Goal: Use online tool/utility: Utilize a website feature to perform a specific function

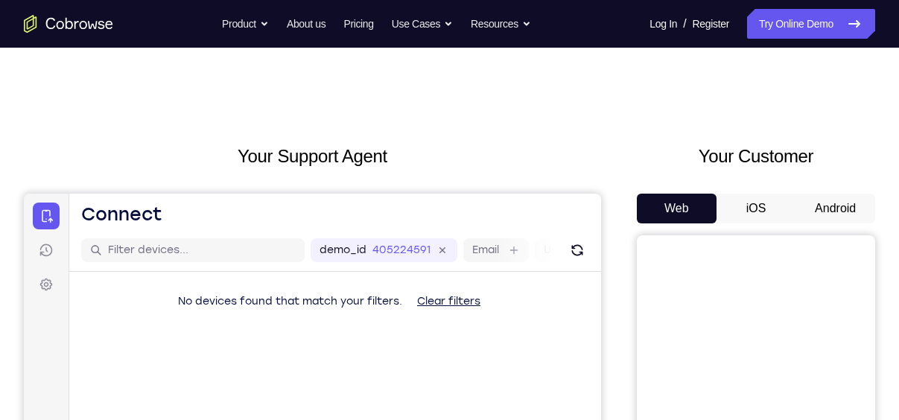
click at [766, 210] on button "iOS" at bounding box center [757, 209] width 80 height 30
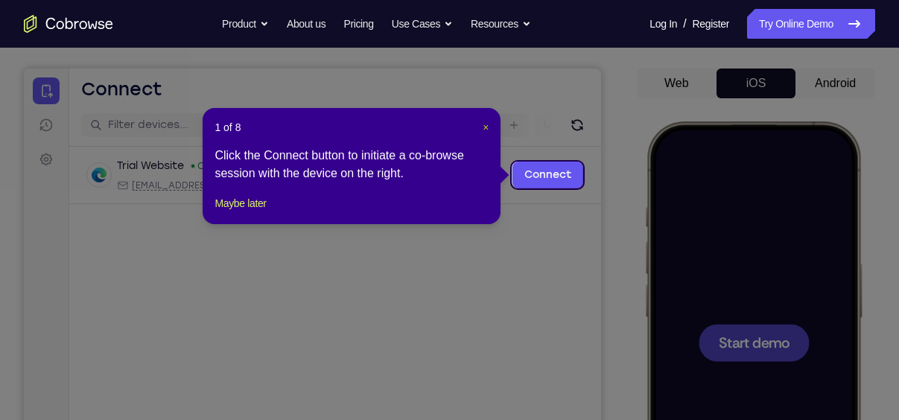
click at [488, 123] on span "×" at bounding box center [486, 127] width 6 height 12
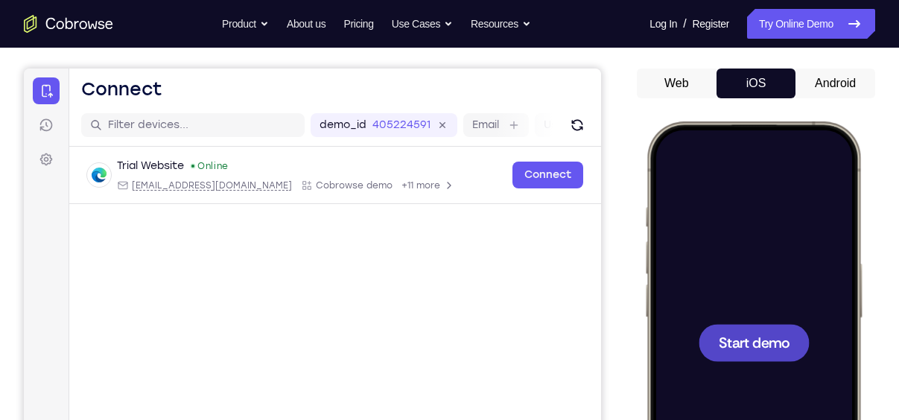
click at [765, 349] on span "Start demo" at bounding box center [754, 342] width 71 height 14
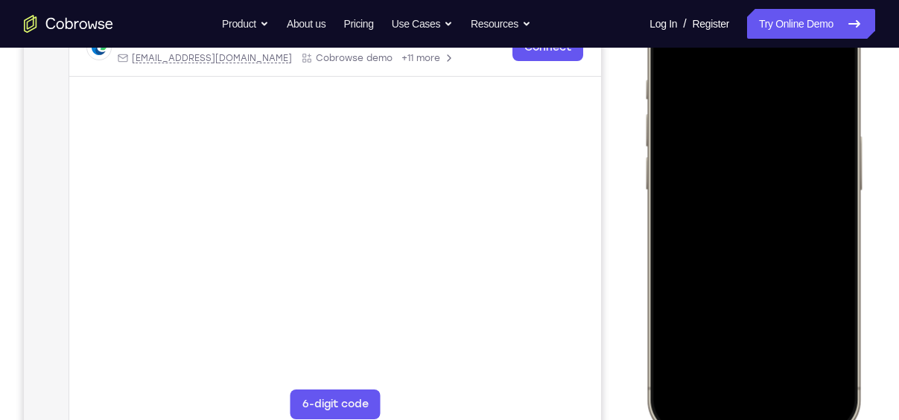
scroll to position [252, 0]
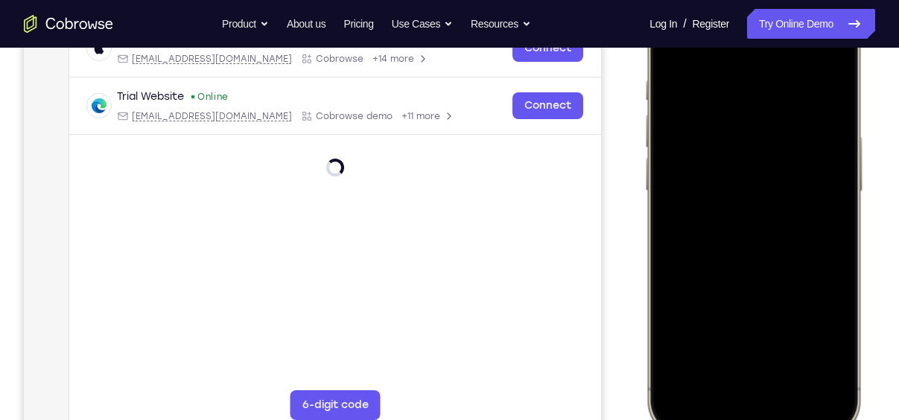
click at [729, 395] on div at bounding box center [754, 215] width 196 height 425
click at [747, 376] on div at bounding box center [754, 215] width 196 height 425
click at [740, 245] on div at bounding box center [754, 215] width 196 height 425
click at [763, 244] on div at bounding box center [754, 215] width 196 height 425
click at [786, 125] on div at bounding box center [754, 215] width 196 height 425
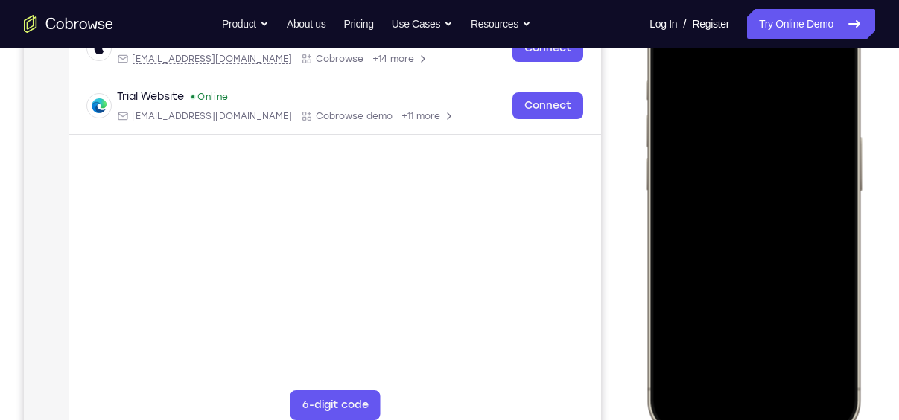
click at [753, 149] on div at bounding box center [754, 215] width 196 height 425
click at [774, 279] on div at bounding box center [754, 215] width 196 height 425
drag, startPoint x: 783, startPoint y: 294, endPoint x: 762, endPoint y: 154, distance: 141.6
click at [762, 154] on div at bounding box center [754, 215] width 196 height 425
click at [670, 283] on div at bounding box center [754, 215] width 196 height 425
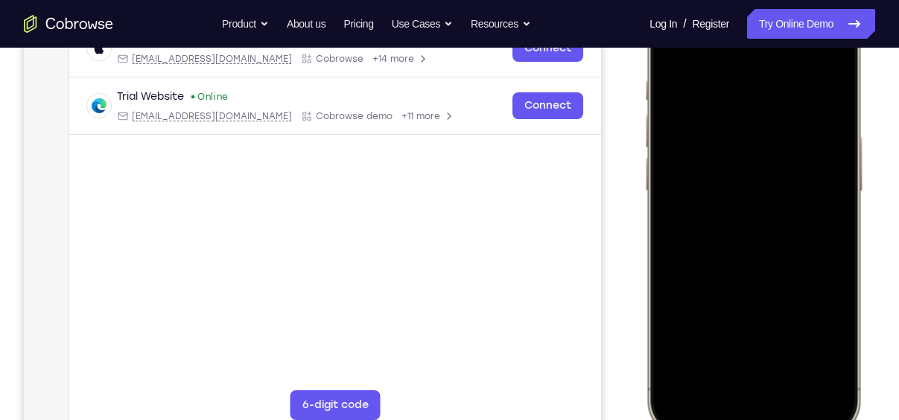
click at [691, 288] on div at bounding box center [754, 215] width 196 height 425
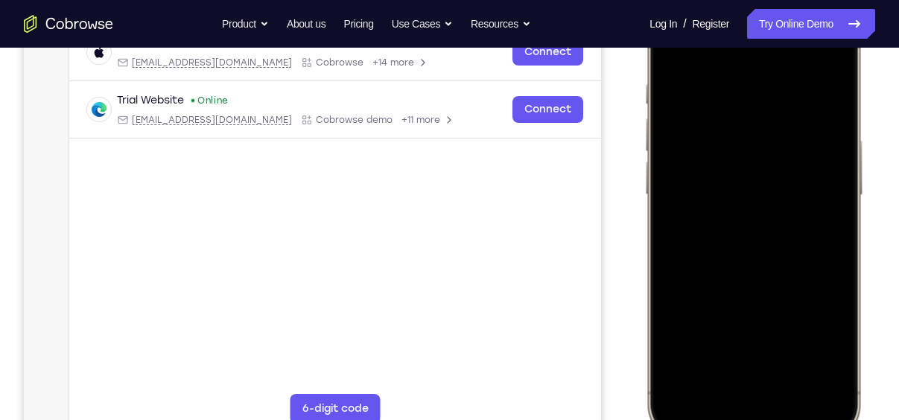
scroll to position [238, 0]
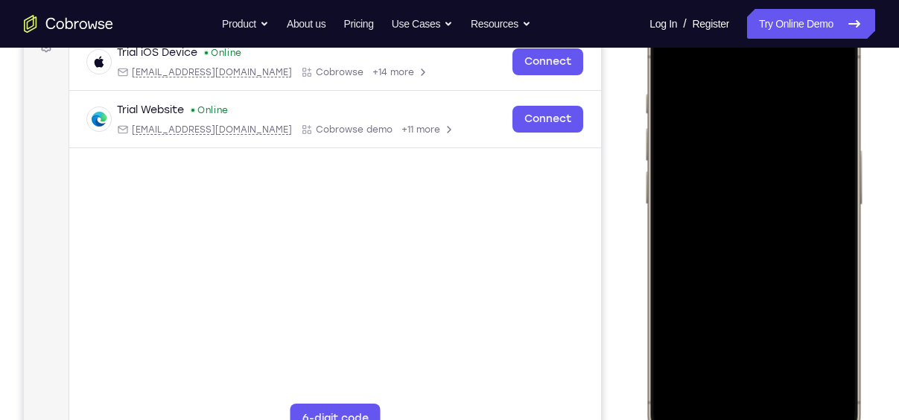
click at [671, 55] on div at bounding box center [754, 228] width 196 height 425
click at [798, 402] on div at bounding box center [754, 228] width 196 height 425
click at [782, 297] on div at bounding box center [754, 228] width 196 height 425
click at [698, 67] on div at bounding box center [754, 228] width 196 height 425
click at [676, 58] on div at bounding box center [754, 228] width 196 height 425
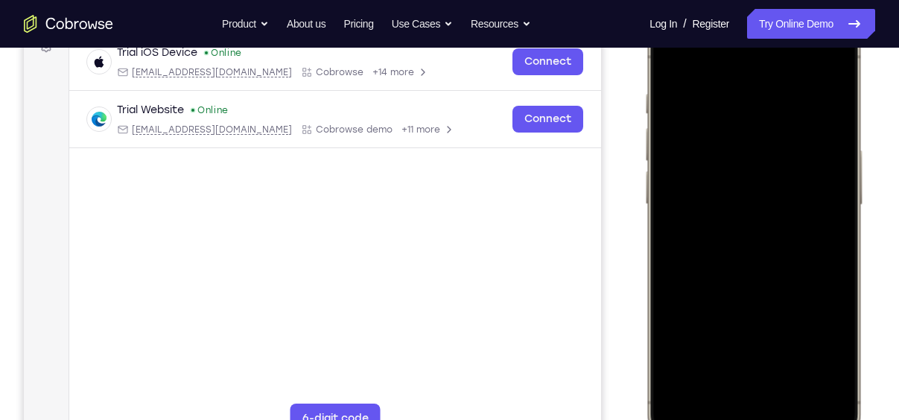
click at [676, 58] on div at bounding box center [754, 228] width 196 height 425
drag, startPoint x: 758, startPoint y: 273, endPoint x: 755, endPoint y: 115, distance: 158.0
click at [755, 115] on div at bounding box center [754, 228] width 196 height 425
drag, startPoint x: 777, startPoint y: 323, endPoint x: 765, endPoint y: 191, distance: 133.2
click at [765, 191] on div at bounding box center [754, 228] width 196 height 425
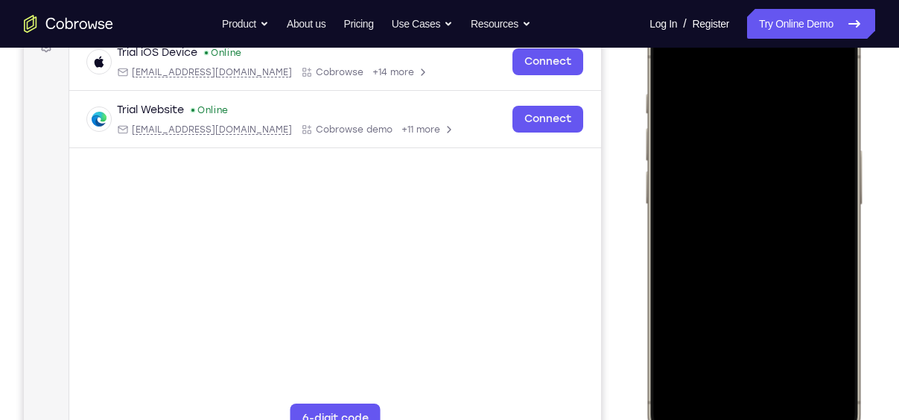
drag, startPoint x: 785, startPoint y: 329, endPoint x: 759, endPoint y: 206, distance: 125.5
click at [759, 206] on div at bounding box center [754, 228] width 196 height 425
drag, startPoint x: 765, startPoint y: 320, endPoint x: 767, endPoint y: 156, distance: 164.7
click at [767, 156] on div at bounding box center [754, 228] width 196 height 425
drag, startPoint x: 774, startPoint y: 344, endPoint x: 779, endPoint y: 203, distance: 140.9
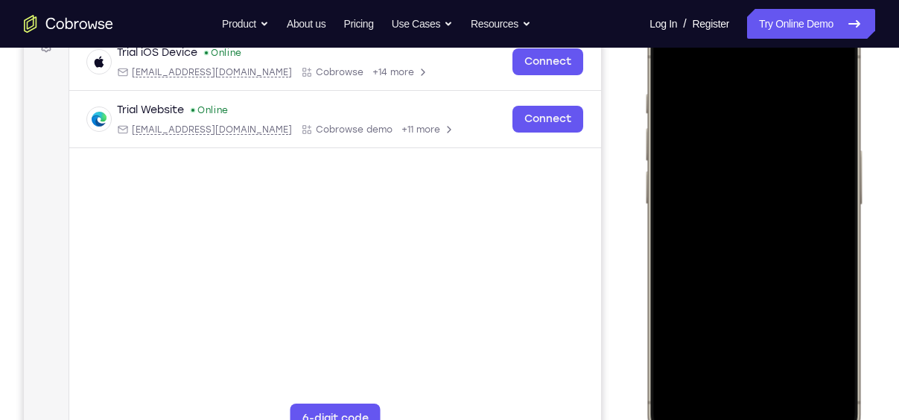
click at [779, 203] on div at bounding box center [754, 228] width 196 height 425
drag, startPoint x: 781, startPoint y: 350, endPoint x: 780, endPoint y: 215, distance: 134.9
click at [780, 215] on div at bounding box center [754, 228] width 196 height 425
drag, startPoint x: 785, startPoint y: 355, endPoint x: 779, endPoint y: 221, distance: 134.3
click at [779, 221] on div at bounding box center [754, 228] width 196 height 425
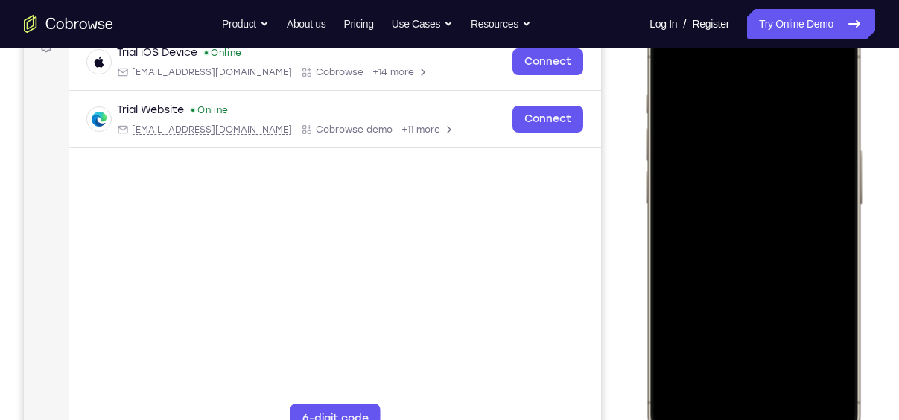
drag, startPoint x: 772, startPoint y: 324, endPoint x: 780, endPoint y: 186, distance: 138.1
click at [780, 186] on div at bounding box center [754, 228] width 196 height 425
drag, startPoint x: 786, startPoint y: 311, endPoint x: 793, endPoint y: 204, distance: 107.5
click at [793, 204] on div at bounding box center [754, 228] width 196 height 425
drag, startPoint x: 791, startPoint y: 330, endPoint x: 788, endPoint y: 201, distance: 128.9
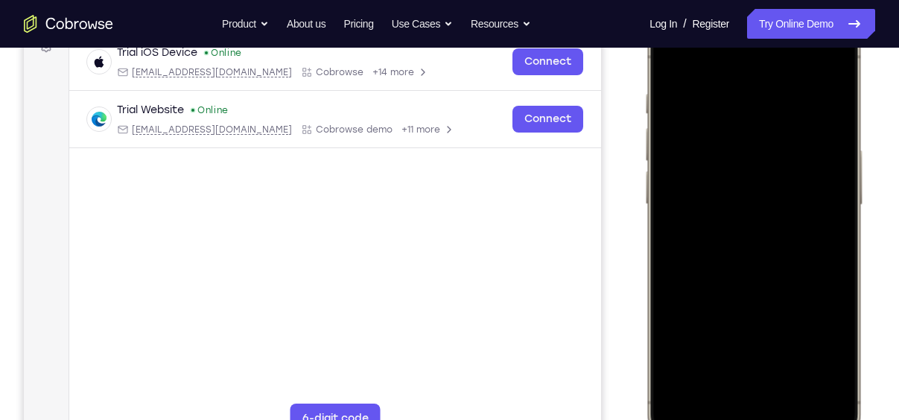
click at [788, 201] on div at bounding box center [754, 228] width 196 height 425
drag, startPoint x: 776, startPoint y: 346, endPoint x: 794, endPoint y: 177, distance: 170.2
click at [794, 177] on div at bounding box center [754, 228] width 196 height 425
drag, startPoint x: 768, startPoint y: 324, endPoint x: 780, endPoint y: 206, distance: 119.1
click at [780, 206] on div at bounding box center [754, 228] width 196 height 425
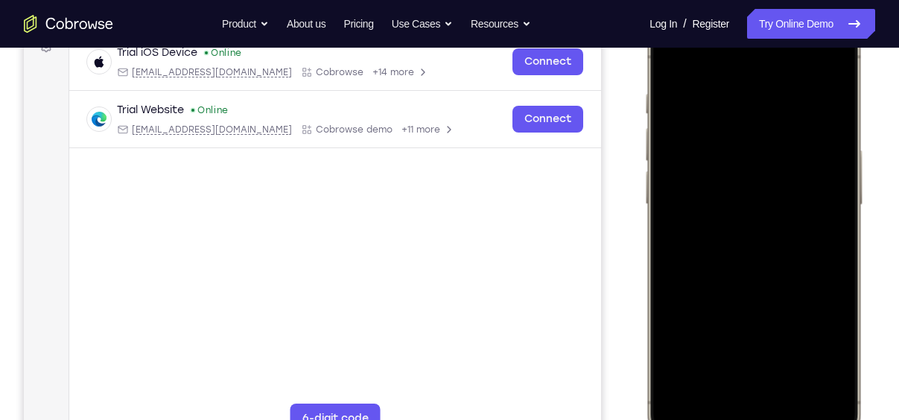
drag, startPoint x: 775, startPoint y: 347, endPoint x: 782, endPoint y: 191, distance: 156.6
click at [782, 191] on div at bounding box center [754, 228] width 196 height 425
drag, startPoint x: 777, startPoint y: 280, endPoint x: 788, endPoint y: 159, distance: 121.2
click at [788, 159] on div at bounding box center [754, 228] width 196 height 425
drag, startPoint x: 785, startPoint y: 343, endPoint x: 806, endPoint y: 211, distance: 133.5
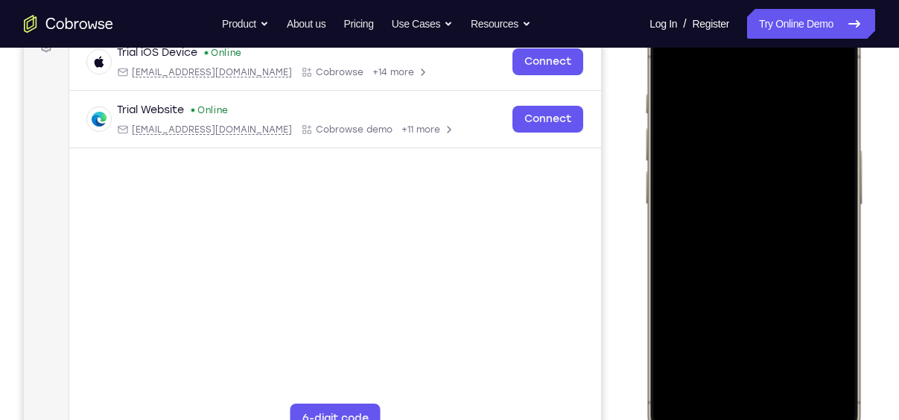
click at [806, 211] on div at bounding box center [754, 228] width 196 height 425
drag, startPoint x: 798, startPoint y: 329, endPoint x: 805, endPoint y: 200, distance: 128.3
click at [805, 200] on div at bounding box center [754, 228] width 196 height 425
drag, startPoint x: 770, startPoint y: 338, endPoint x: 774, endPoint y: 171, distance: 167.0
click at [774, 171] on div at bounding box center [754, 228] width 196 height 425
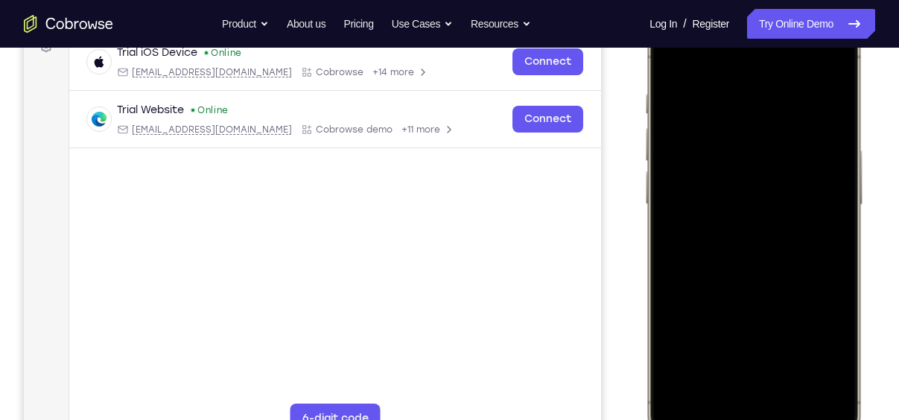
drag, startPoint x: 770, startPoint y: 355, endPoint x: 770, endPoint y: 110, distance: 244.4
click at [770, 110] on div at bounding box center [754, 228] width 196 height 425
click at [676, 414] on div at bounding box center [754, 228] width 196 height 425
click at [671, 414] on div at bounding box center [754, 228] width 196 height 425
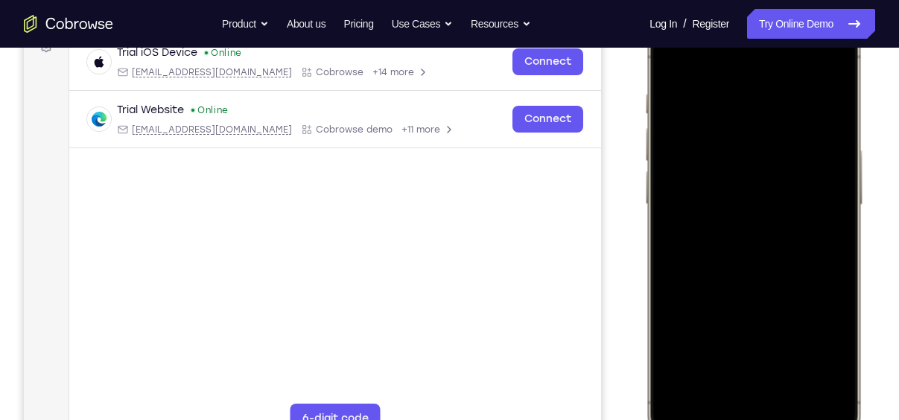
click at [732, 86] on div at bounding box center [754, 228] width 196 height 425
drag, startPoint x: 719, startPoint y: 204, endPoint x: 871, endPoint y: 213, distance: 152.3
click at [868, 213] on html "Online web based iOS Simulators and Android Emulators. Run iPhone, iPad, Mobile…" at bounding box center [757, 231] width 224 height 447
click at [749, 215] on div at bounding box center [754, 228] width 196 height 425
click at [783, 237] on div at bounding box center [754, 228] width 196 height 425
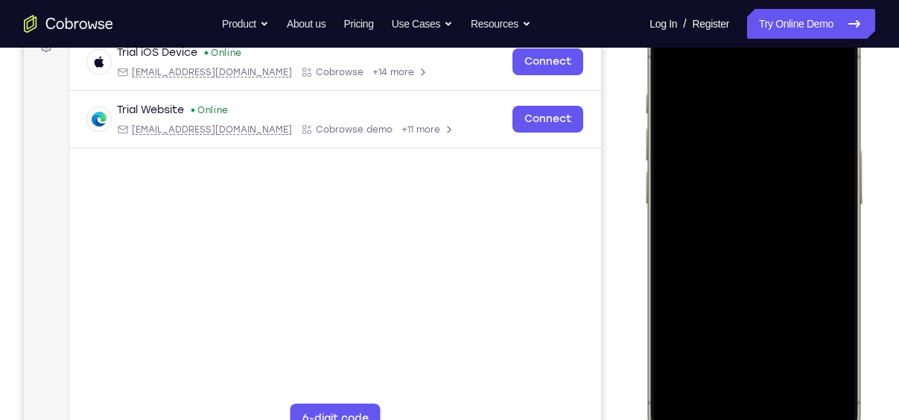
click at [797, 237] on div at bounding box center [754, 228] width 196 height 425
drag, startPoint x: 810, startPoint y: 246, endPoint x: 691, endPoint y: 250, distance: 119.3
click at [691, 250] on div at bounding box center [754, 228] width 196 height 425
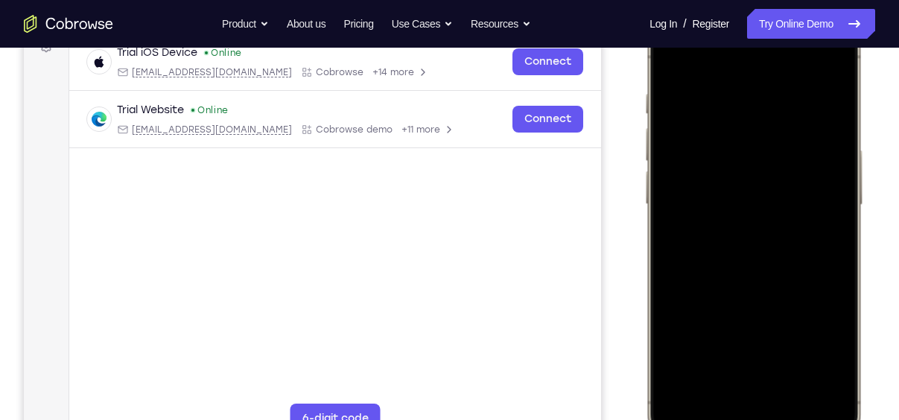
drag, startPoint x: 815, startPoint y: 265, endPoint x: 637, endPoint y: 262, distance: 178.1
click at [645, 262] on html "Online web based iOS Simulators and Android Emulators. Run iPhone, iPad, Mobile…" at bounding box center [757, 231] width 224 height 447
drag, startPoint x: 814, startPoint y: 239, endPoint x: 651, endPoint y: 235, distance: 164.0
click at [651, 235] on div at bounding box center [754, 229] width 219 height 443
click at [819, 246] on div at bounding box center [754, 228] width 196 height 425
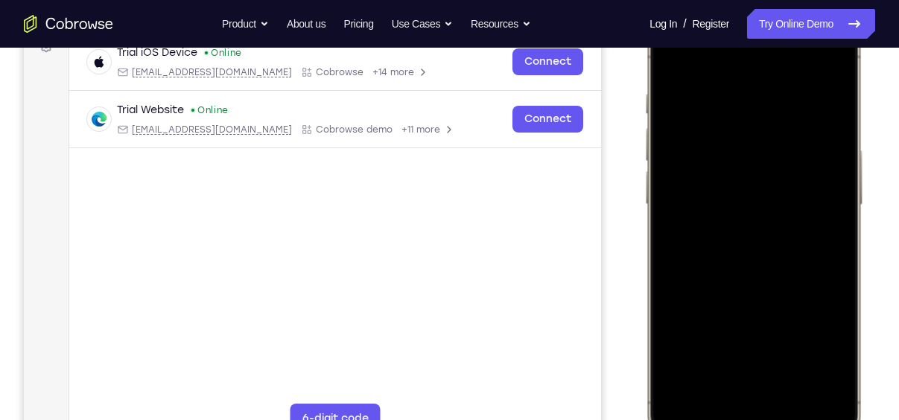
click at [819, 246] on div at bounding box center [754, 228] width 196 height 425
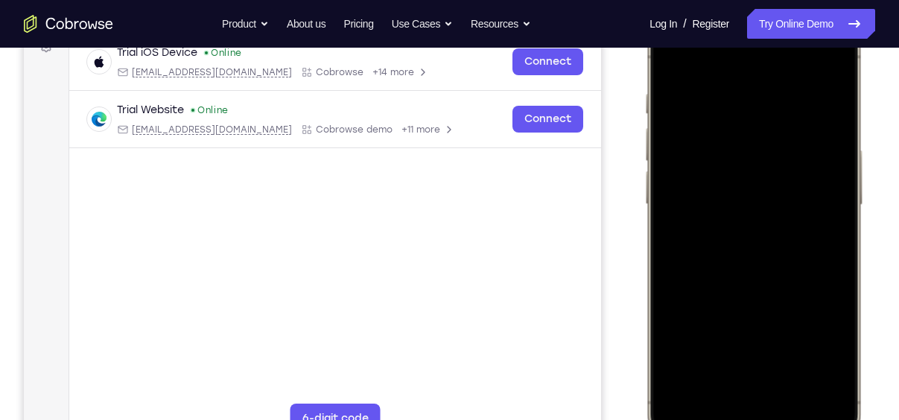
click at [825, 213] on div at bounding box center [754, 228] width 196 height 425
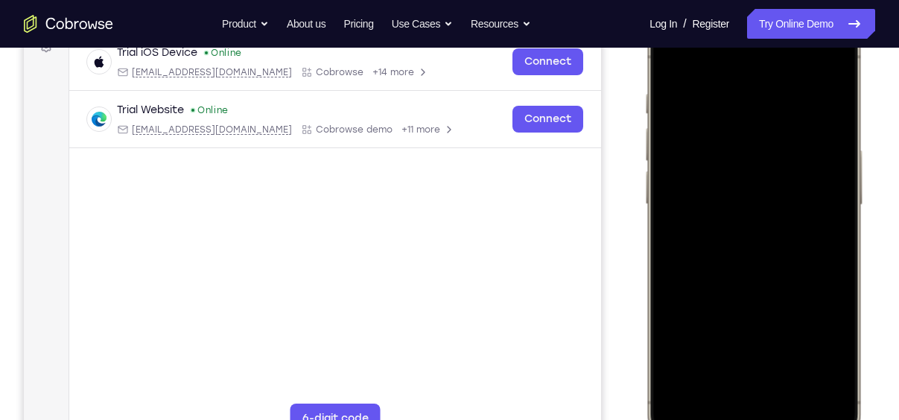
click at [825, 213] on div at bounding box center [754, 228] width 196 height 425
drag, startPoint x: 810, startPoint y: 195, endPoint x: 701, endPoint y: 218, distance: 111.1
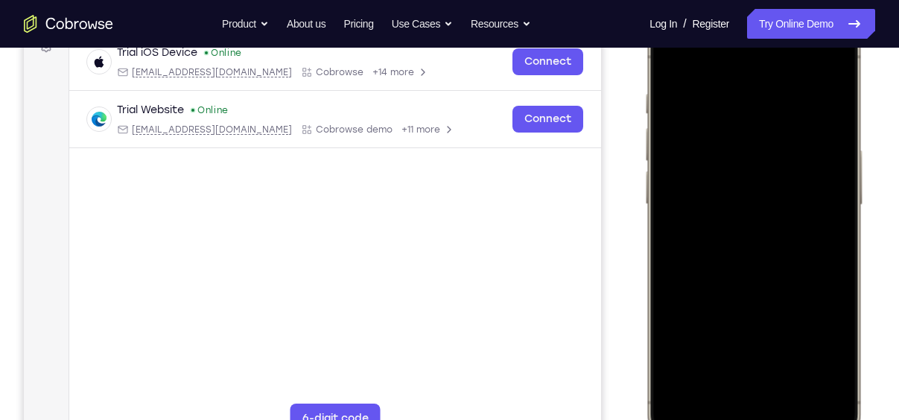
click at [701, 218] on div at bounding box center [754, 228] width 196 height 425
click at [824, 310] on div at bounding box center [754, 228] width 196 height 425
drag, startPoint x: 822, startPoint y: 245, endPoint x: 810, endPoint y: 237, distance: 14.5
click at [810, 237] on div at bounding box center [754, 228] width 196 height 425
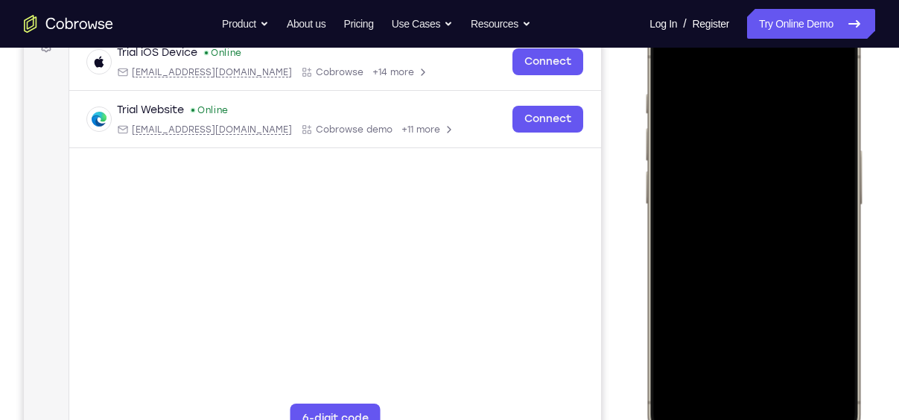
drag, startPoint x: 810, startPoint y: 237, endPoint x: 585, endPoint y: 242, distance: 225.1
click at [645, 242] on html "Online web based iOS Simulators and Android Emulators. Run iPhone, iPad, Mobile…" at bounding box center [757, 231] width 224 height 447
click at [811, 274] on div at bounding box center [754, 228] width 196 height 425
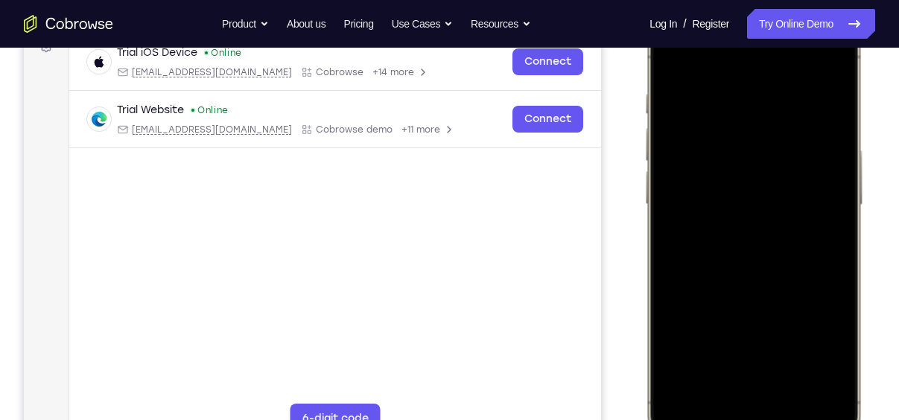
click at [824, 275] on div at bounding box center [754, 228] width 196 height 425
drag, startPoint x: 822, startPoint y: 268, endPoint x: 525, endPoint y: 280, distance: 296.8
click at [645, 280] on html "Online web based iOS Simulators and Android Emulators. Run iPhone, iPad, Mobile…" at bounding box center [757, 231] width 224 height 447
click at [796, 308] on div at bounding box center [754, 228] width 196 height 425
drag, startPoint x: 804, startPoint y: 296, endPoint x: 428, endPoint y: 259, distance: 378.1
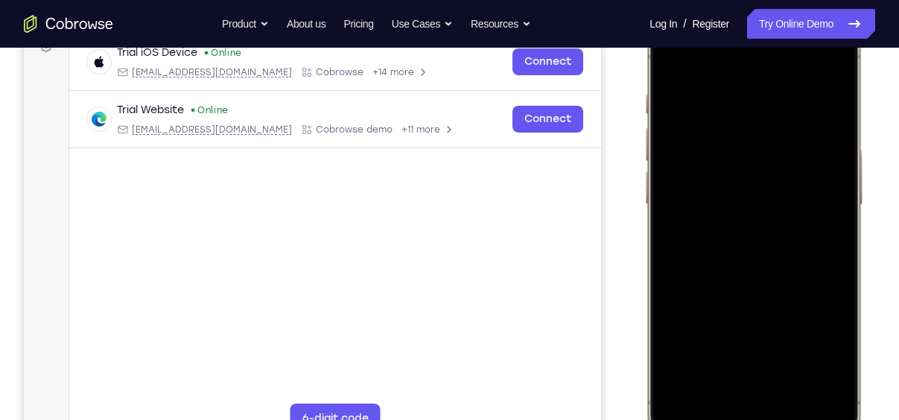
click at [645, 259] on html "Online web based iOS Simulators and Android Emulators. Run iPhone, iPad, Mobile…" at bounding box center [757, 231] width 224 height 447
drag, startPoint x: 800, startPoint y: 246, endPoint x: 474, endPoint y: 219, distance: 326.7
click at [645, 219] on html "Online web based iOS Simulators and Android Emulators. Run iPhone, iPad, Mobile…" at bounding box center [757, 231] width 224 height 447
click at [803, 252] on div at bounding box center [754, 228] width 196 height 425
drag, startPoint x: 813, startPoint y: 228, endPoint x: 546, endPoint y: 250, distance: 267.7
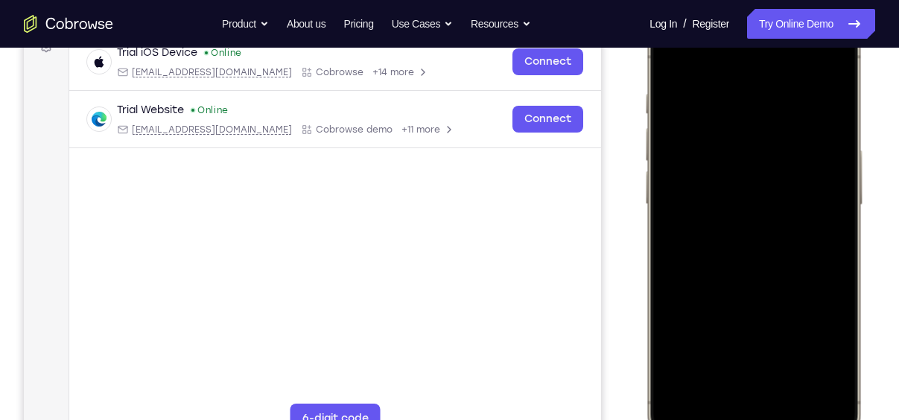
click at [645, 250] on html "Online web based iOS Simulators and Android Emulators. Run iPhone, iPad, Mobile…" at bounding box center [757, 231] width 224 height 447
click at [829, 232] on div at bounding box center [754, 228] width 196 height 425
click at [820, 212] on div at bounding box center [754, 228] width 196 height 425
drag, startPoint x: 814, startPoint y: 298, endPoint x: 534, endPoint y: 268, distance: 281.8
click at [645, 268] on html "Online web based iOS Simulators and Android Emulators. Run iPhone, iPad, Mobile…" at bounding box center [757, 231] width 224 height 447
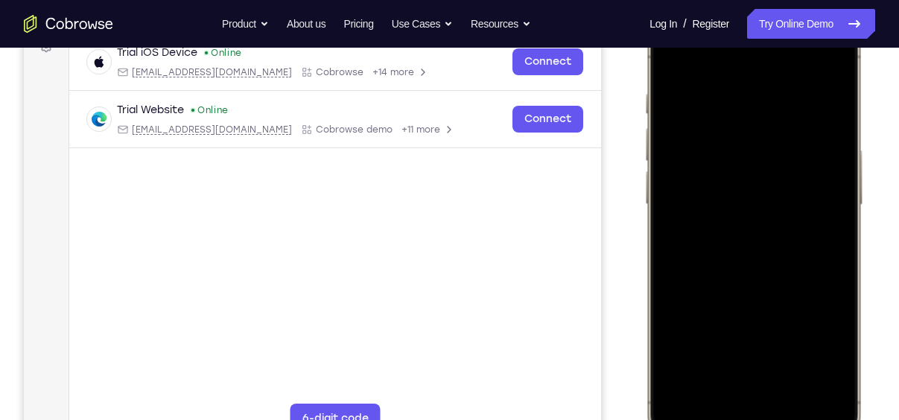
drag, startPoint x: 808, startPoint y: 271, endPoint x: 604, endPoint y: 266, distance: 203.5
click at [645, 266] on html "Online web based iOS Simulators and Android Emulators. Run iPhone, iPad, Mobile…" at bounding box center [757, 231] width 224 height 447
click at [820, 64] on div at bounding box center [754, 228] width 196 height 425
click at [827, 389] on div at bounding box center [754, 228] width 196 height 425
click at [736, 98] on div at bounding box center [754, 228] width 196 height 425
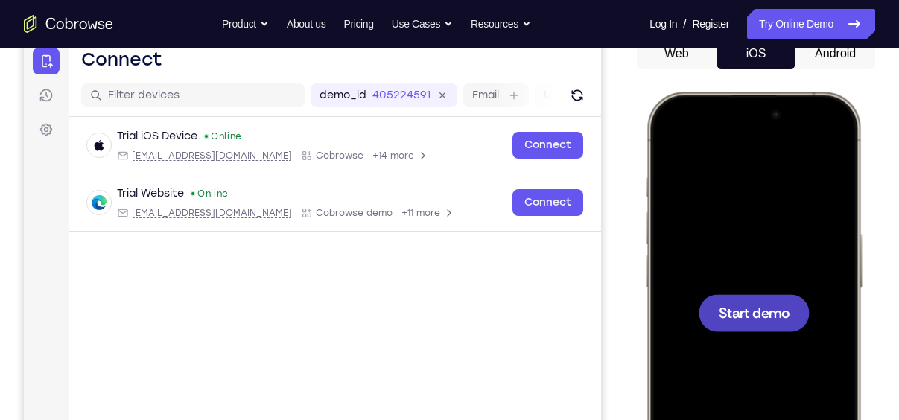
scroll to position [165, 0]
